Goal: Task Accomplishment & Management: Manage account settings

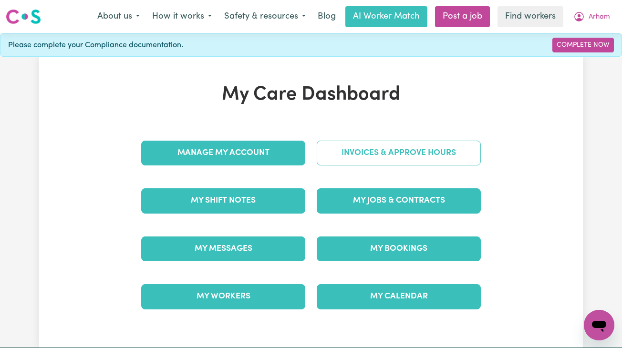
click at [364, 145] on link "Invoices & Approve Hours" at bounding box center [399, 153] width 164 height 25
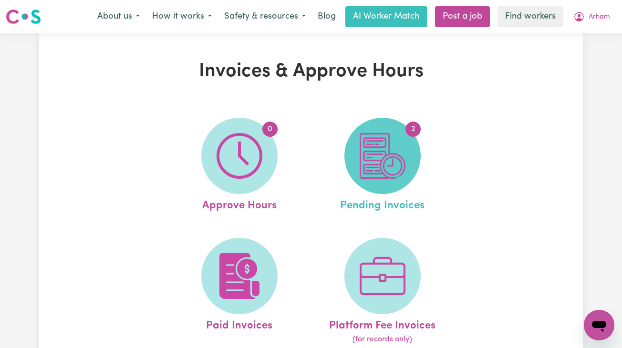
click at [407, 156] on span "2" at bounding box center [382, 156] width 76 height 76
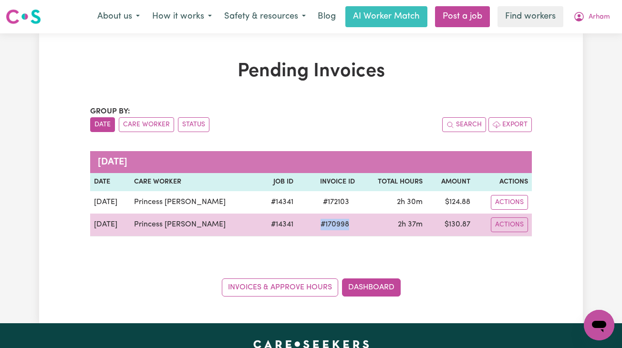
drag, startPoint x: 307, startPoint y: 225, endPoint x: 359, endPoint y: 219, distance: 52.8
click at [359, 219] on tr "[DATE] Princess [PERSON_NAME] # 14341 # 170998 2h 37m $ 130.87 Actions" at bounding box center [311, 225] width 442 height 23
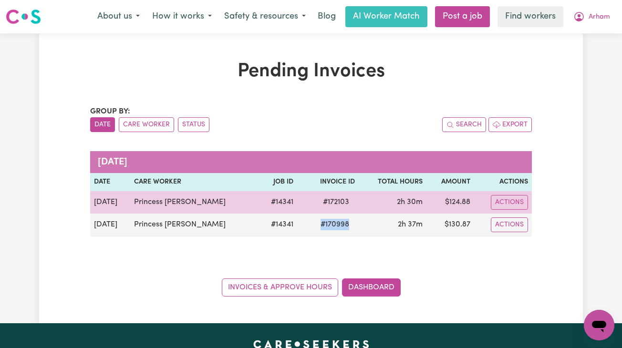
copy span "# 170998"
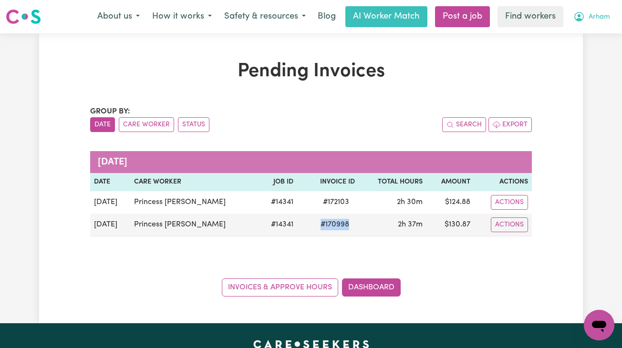
click at [592, 20] on span "Arham" at bounding box center [598, 17] width 21 height 10
click at [599, 55] on link "Logout" at bounding box center [577, 55] width 75 height 18
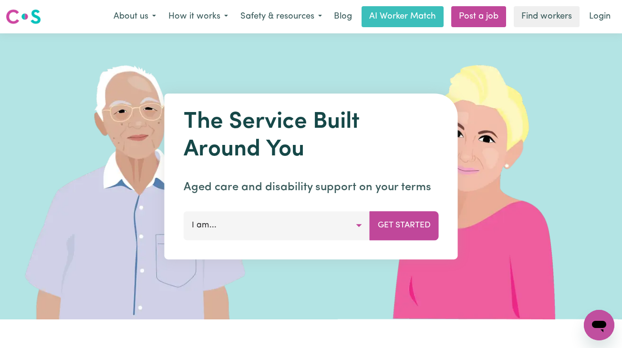
click at [598, 21] on link "Login" at bounding box center [599, 16] width 33 height 21
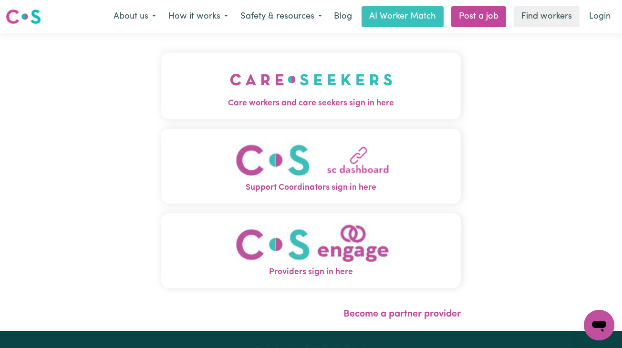
click at [230, 74] on img "Care workers and care seekers sign in here" at bounding box center [311, 79] width 163 height 35
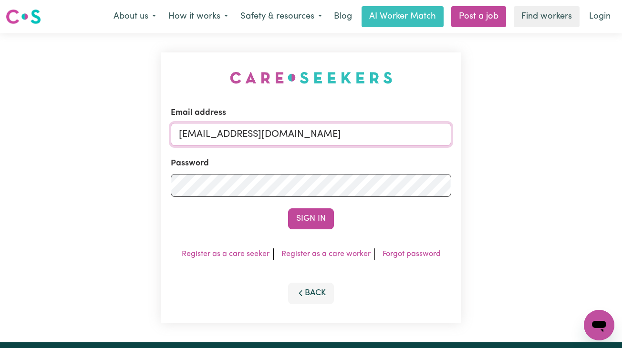
drag, startPoint x: 226, startPoint y: 135, endPoint x: 720, endPoint y: 138, distance: 493.5
paste input "MacquarieFieldsNSWAretaCarewing"
click at [288, 208] on button "Sign In" at bounding box center [311, 218] width 46 height 21
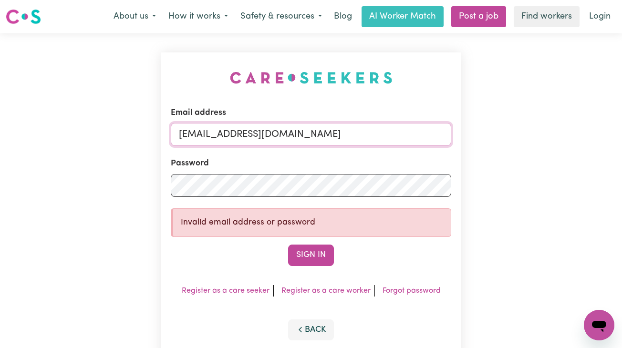
click at [280, 132] on input "[EMAIL_ADDRESS][DOMAIN_NAME]" at bounding box center [311, 134] width 280 height 23
click at [191, 133] on input "[EMAIL_ADDRESS][DOMAIN_NAME]" at bounding box center [311, 134] width 280 height 23
type input "[EMAIL_ADDRESS][DOMAIN_NAME]"
click at [288, 245] on button "Sign In" at bounding box center [311, 255] width 46 height 21
